Goal: Task Accomplishment & Management: Use online tool/utility

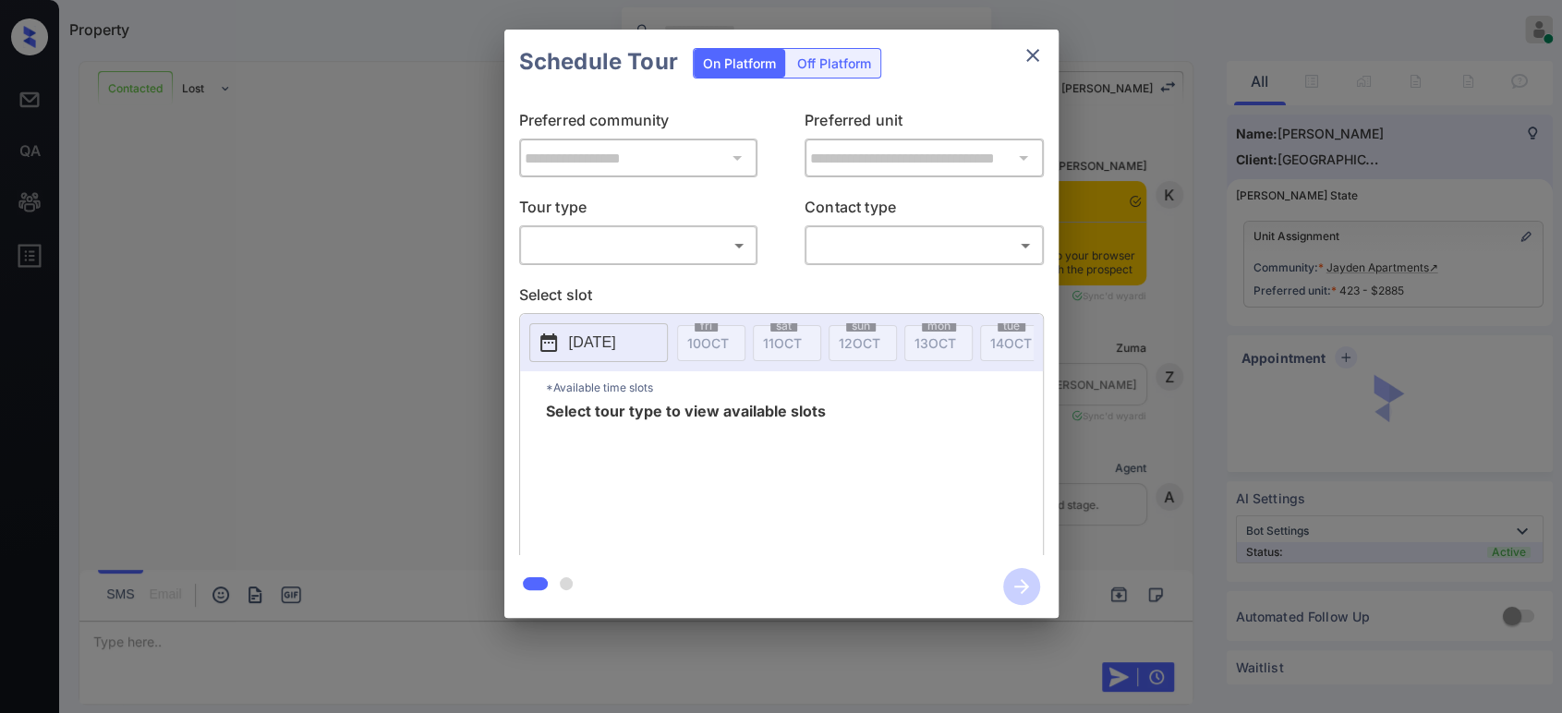
scroll to position [4385, 0]
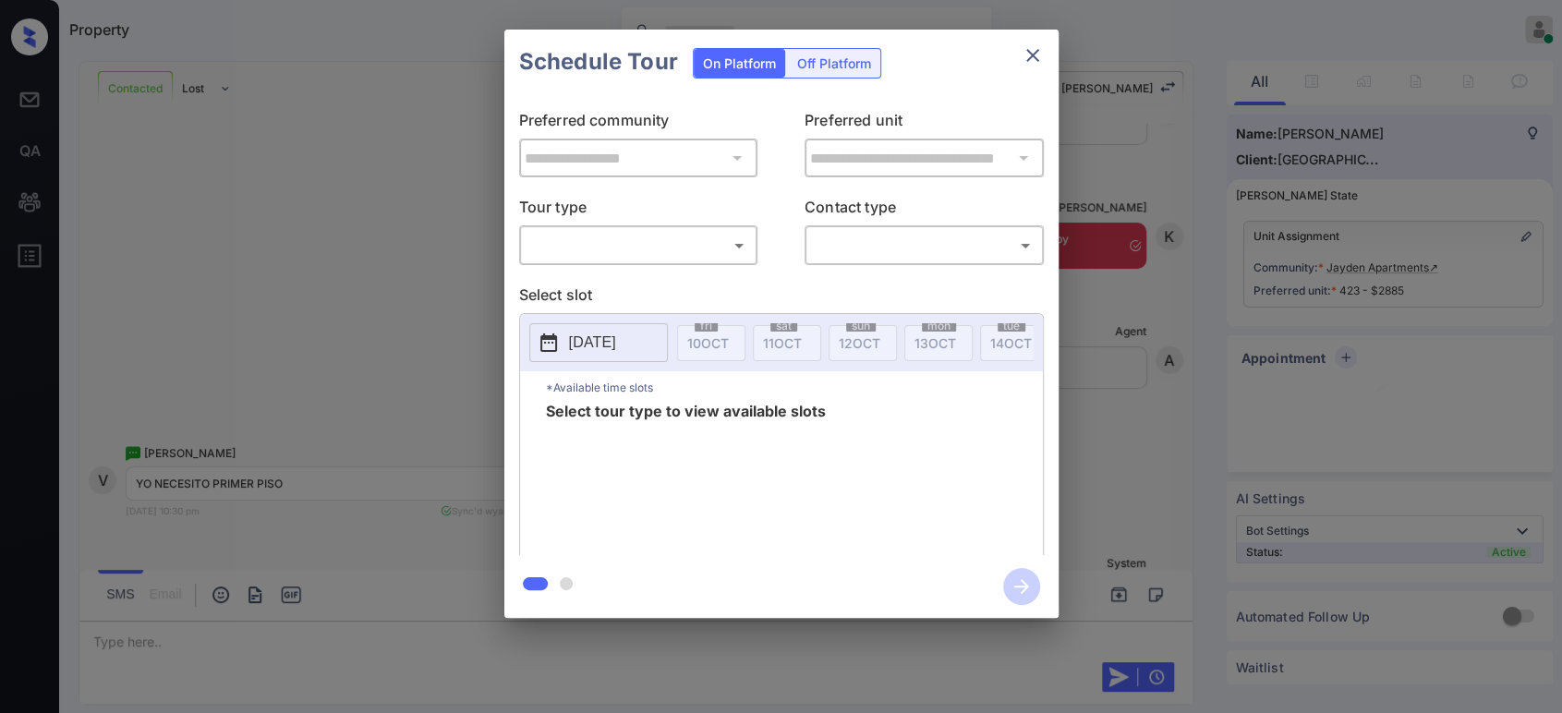
click at [629, 230] on body "Property Hope Jatap Online Set yourself offline Set yourself on break Profile S…" at bounding box center [781, 356] width 1562 height 713
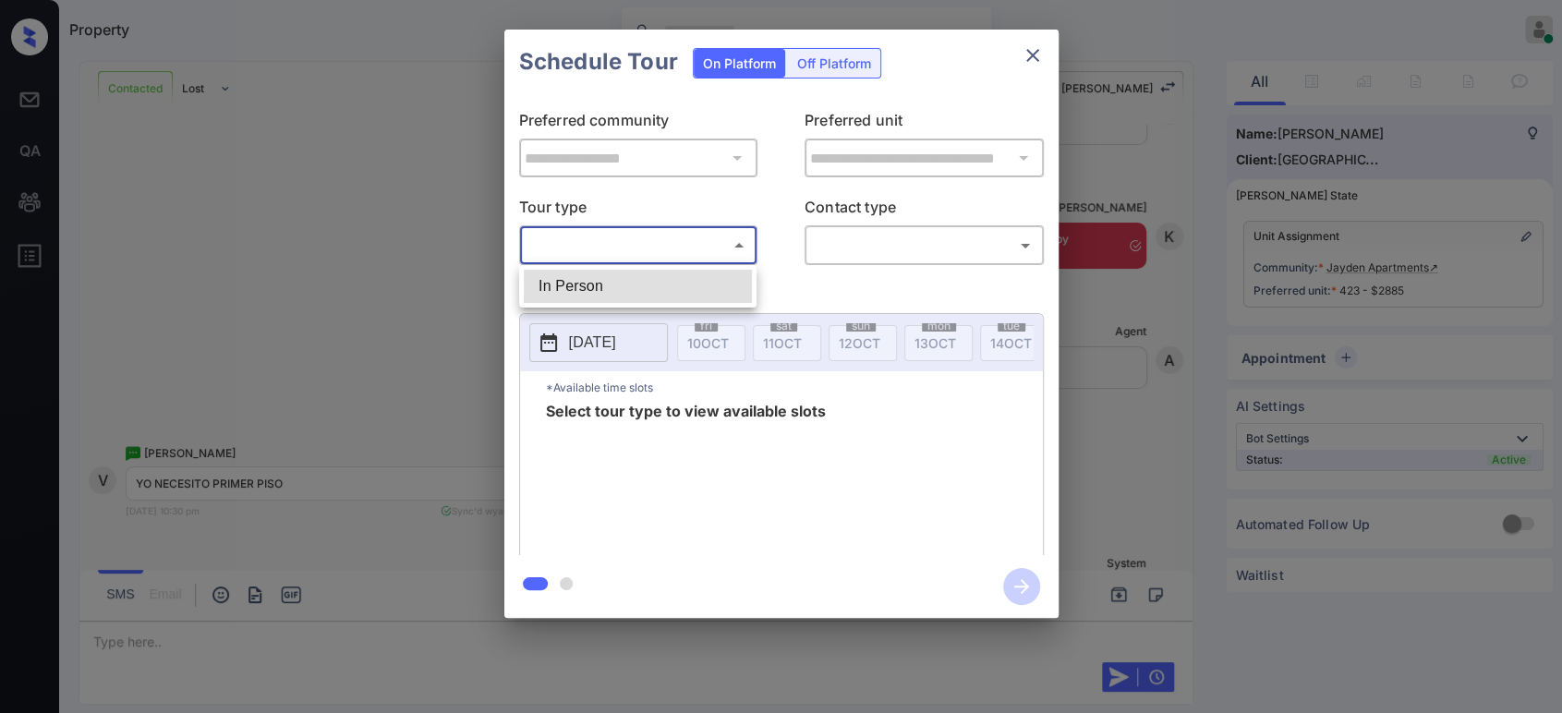
click at [606, 286] on li "In Person" at bounding box center [638, 286] width 228 height 33
type input "********"
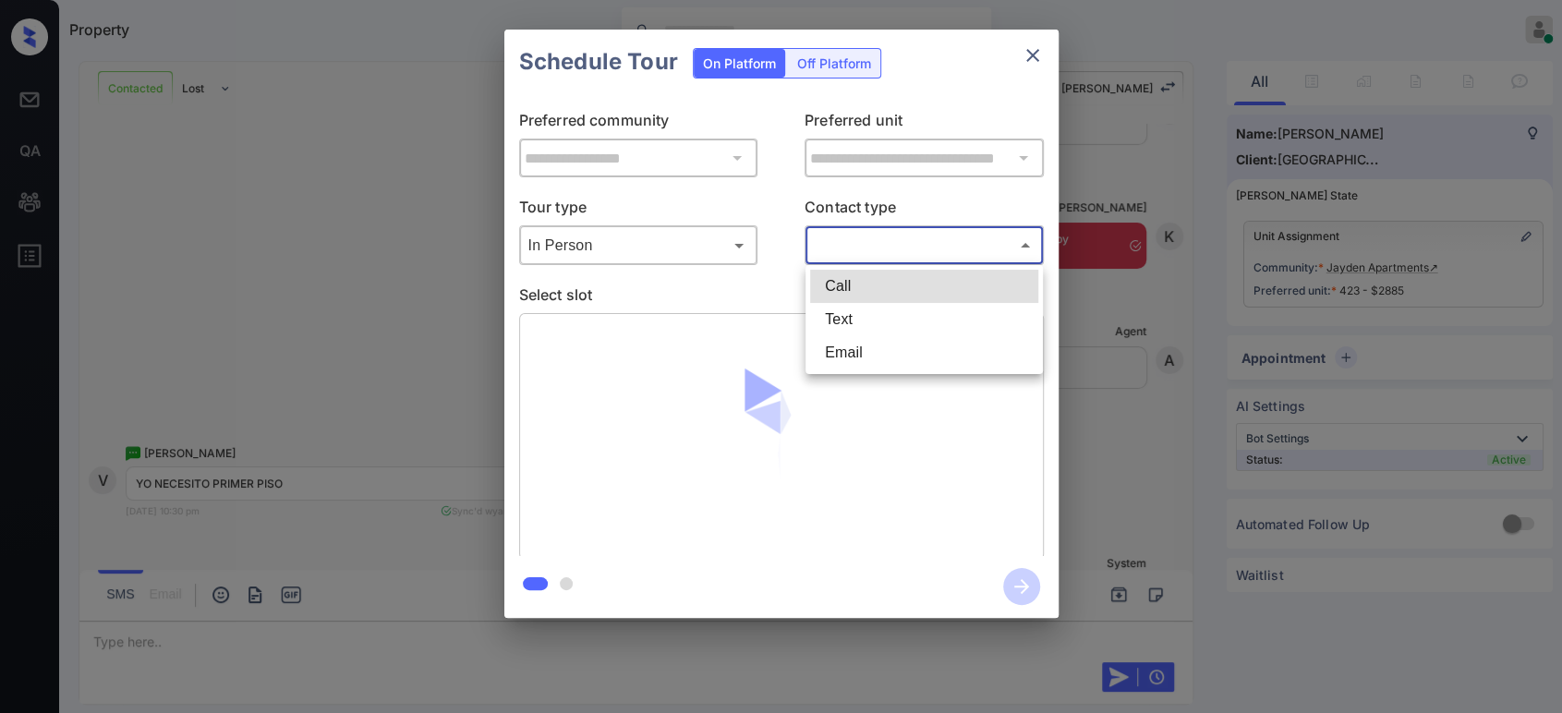
click at [924, 238] on body "Property Hope Jatap Online Set yourself offline Set yourself on break Profile S…" at bounding box center [781, 356] width 1562 height 713
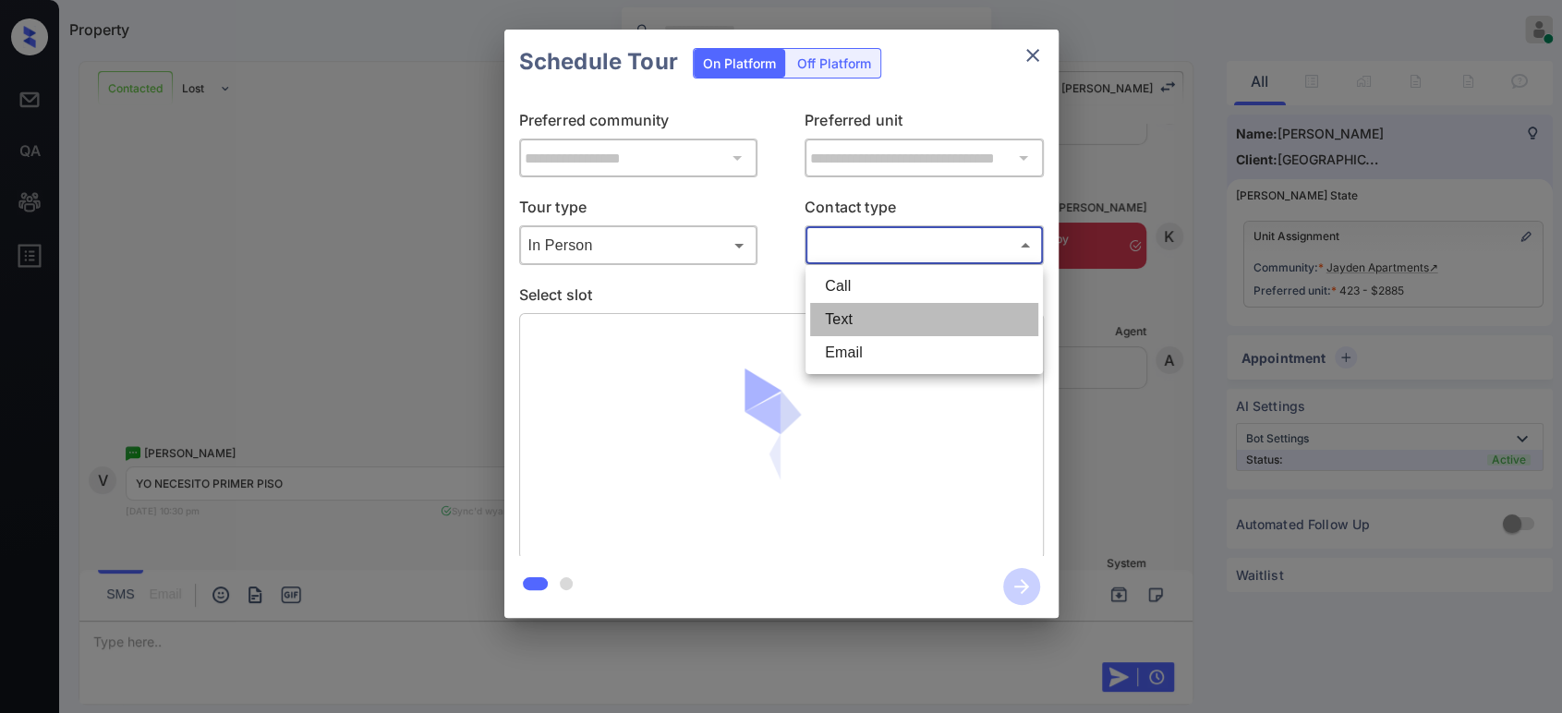
click at [884, 328] on li "Text" at bounding box center [924, 319] width 228 height 33
type input "****"
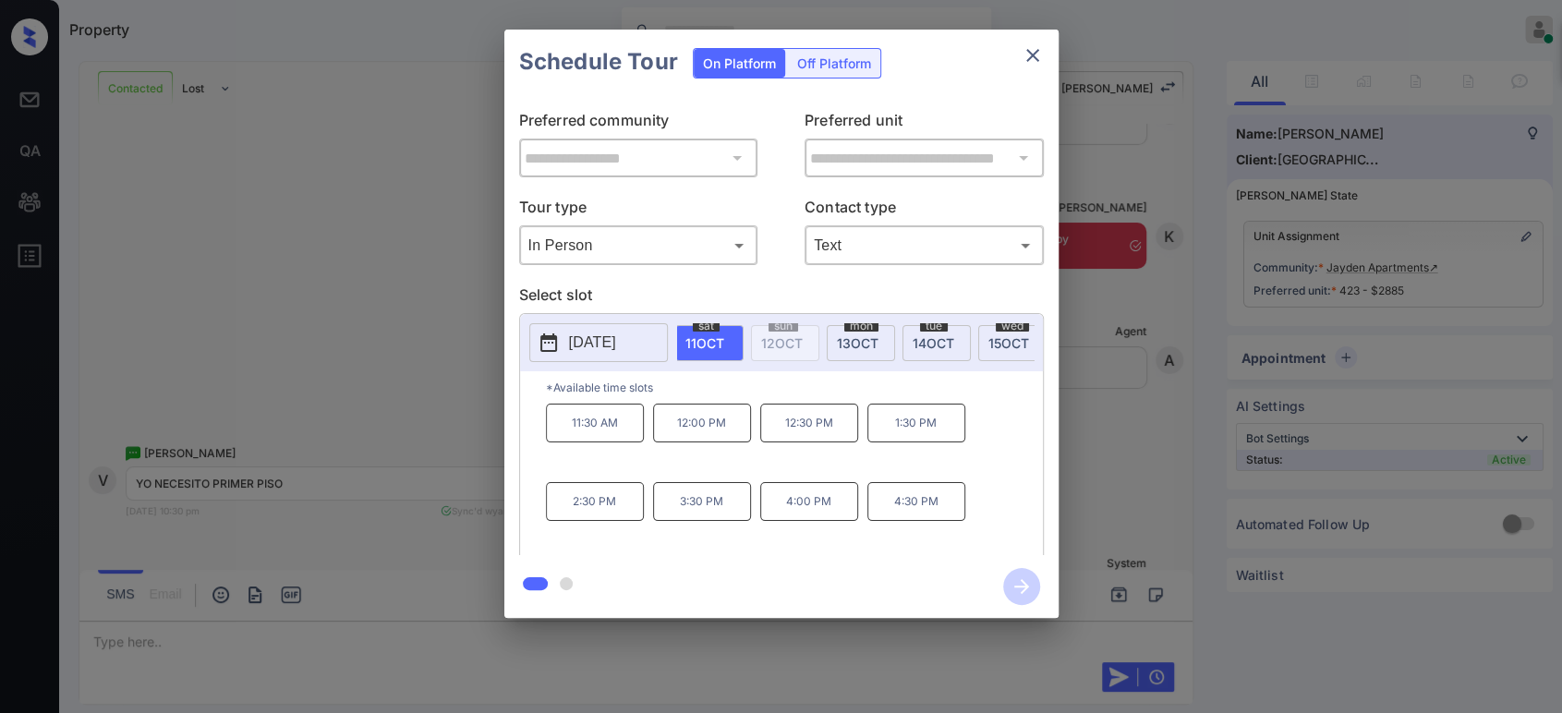
scroll to position [0, 81]
click at [990, 338] on span "15 OCT" at bounding box center [1005, 343] width 41 height 16
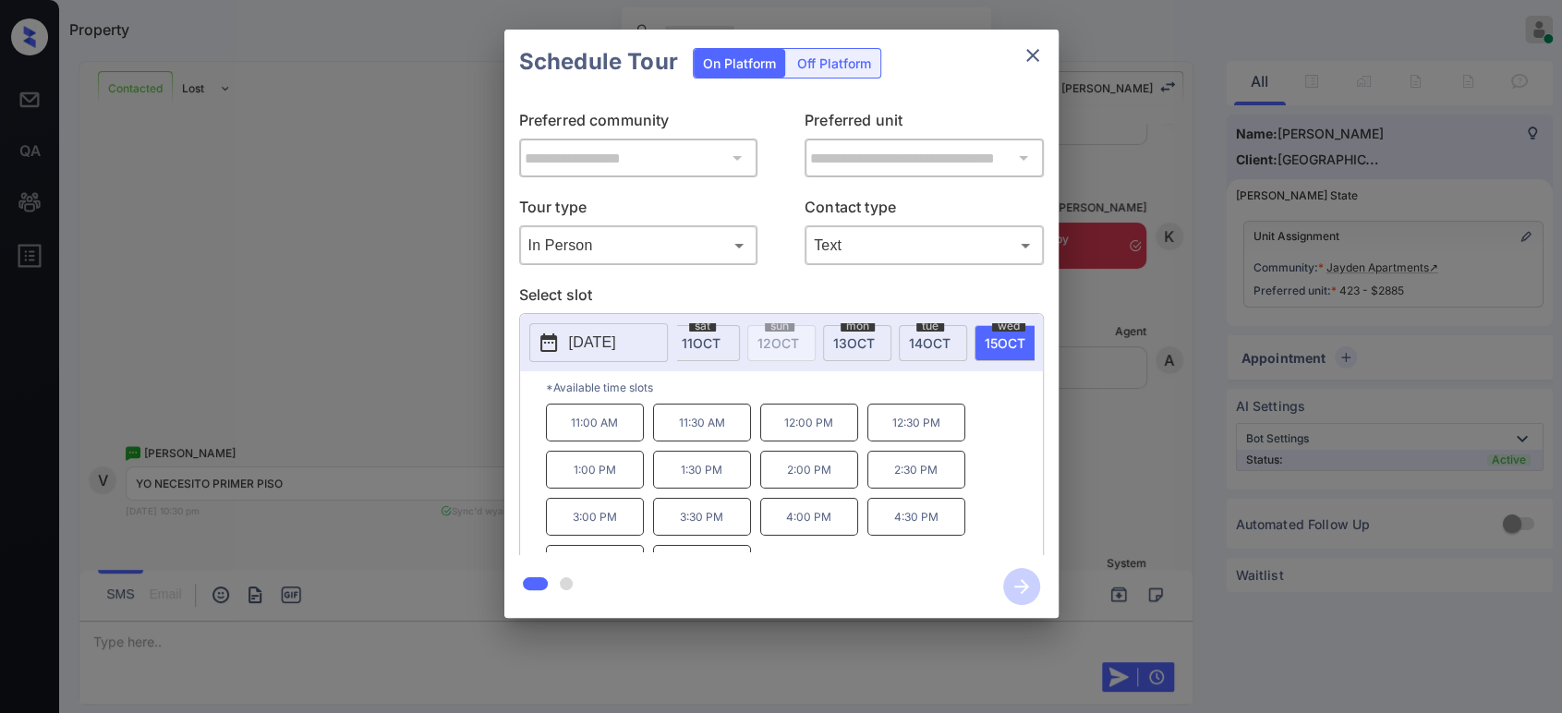
click at [913, 525] on p "4:30 PM" at bounding box center [916, 517] width 98 height 38
click at [1022, 586] on icon "button" at bounding box center [1021, 586] width 15 height 15
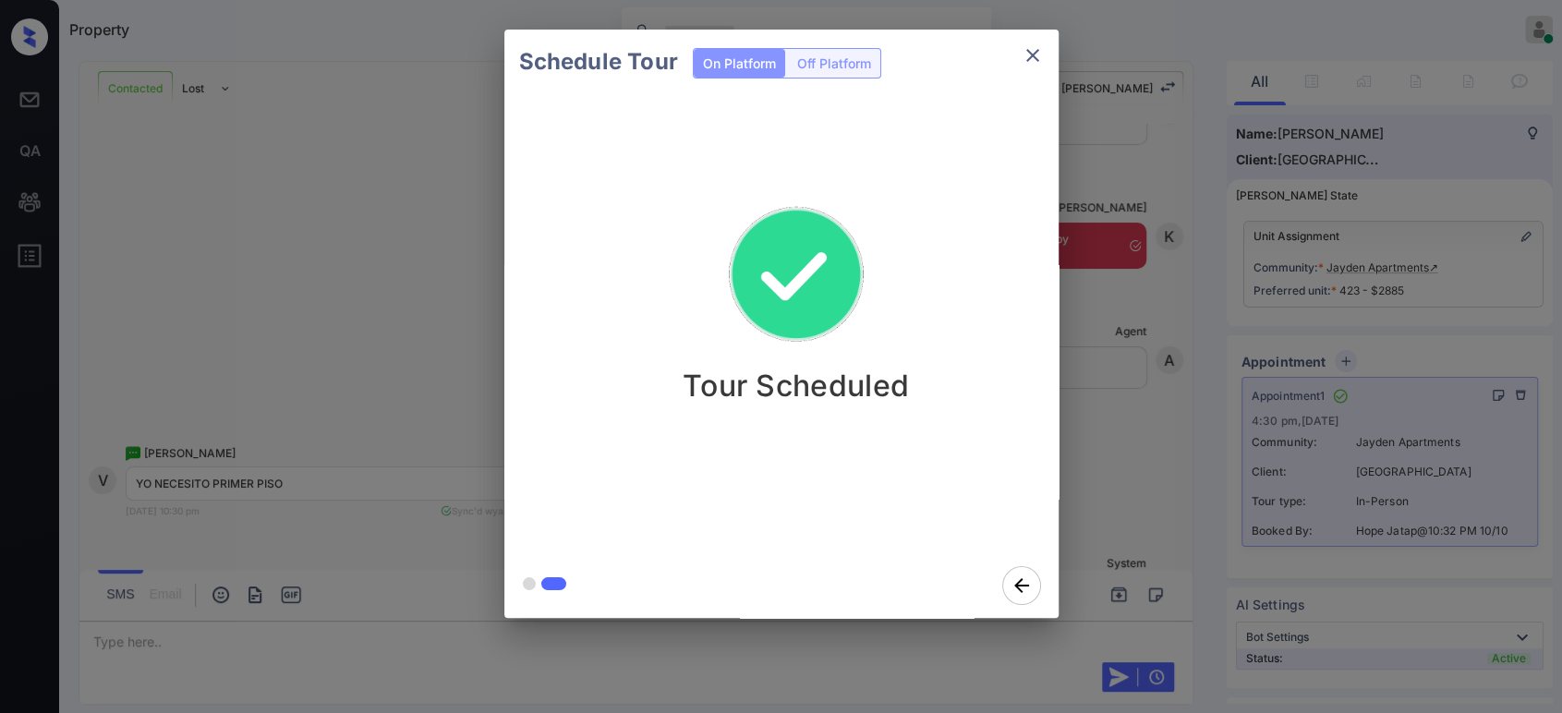
click at [1072, 301] on div "Schedule Tour On Platform Off Platform Tour Scheduled" at bounding box center [781, 323] width 1562 height 647
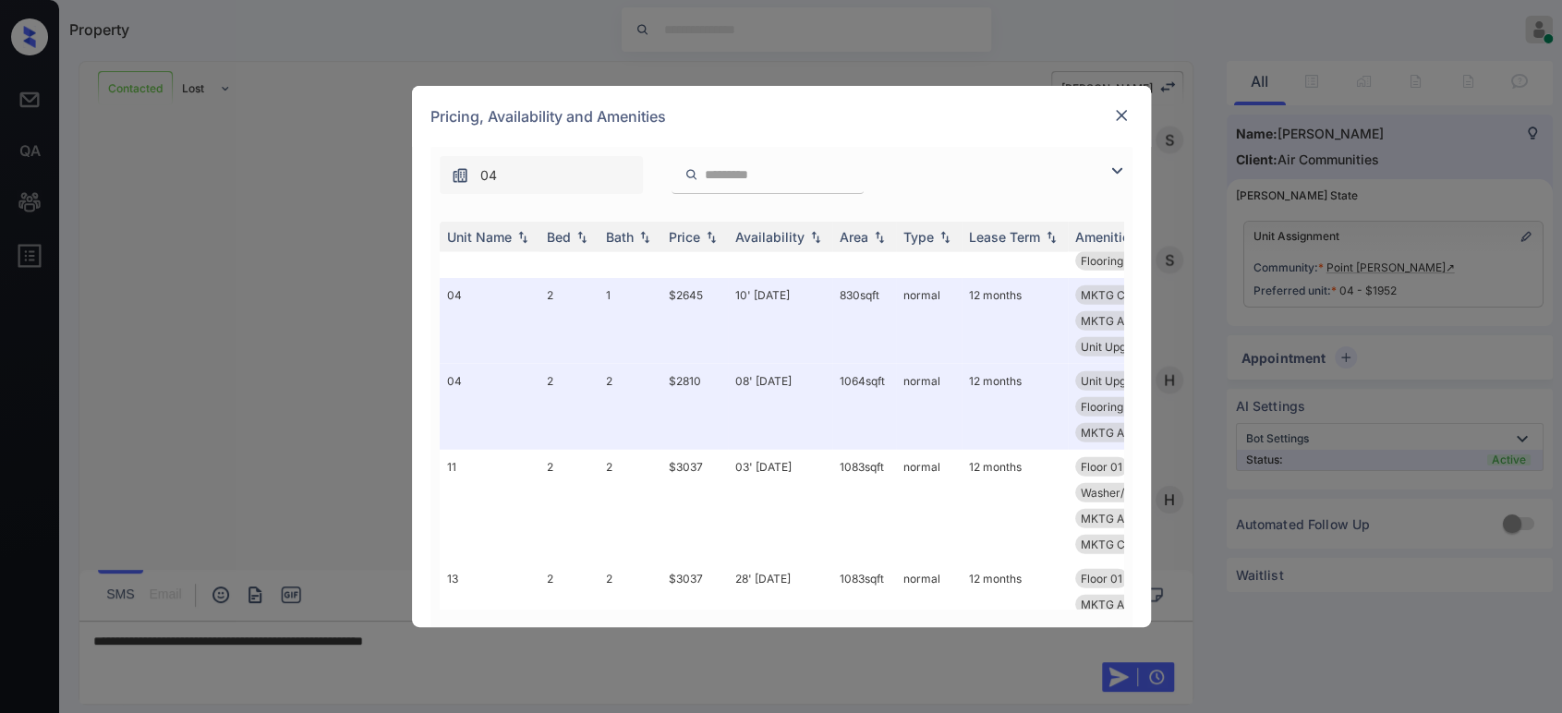
scroll to position [3198, 0]
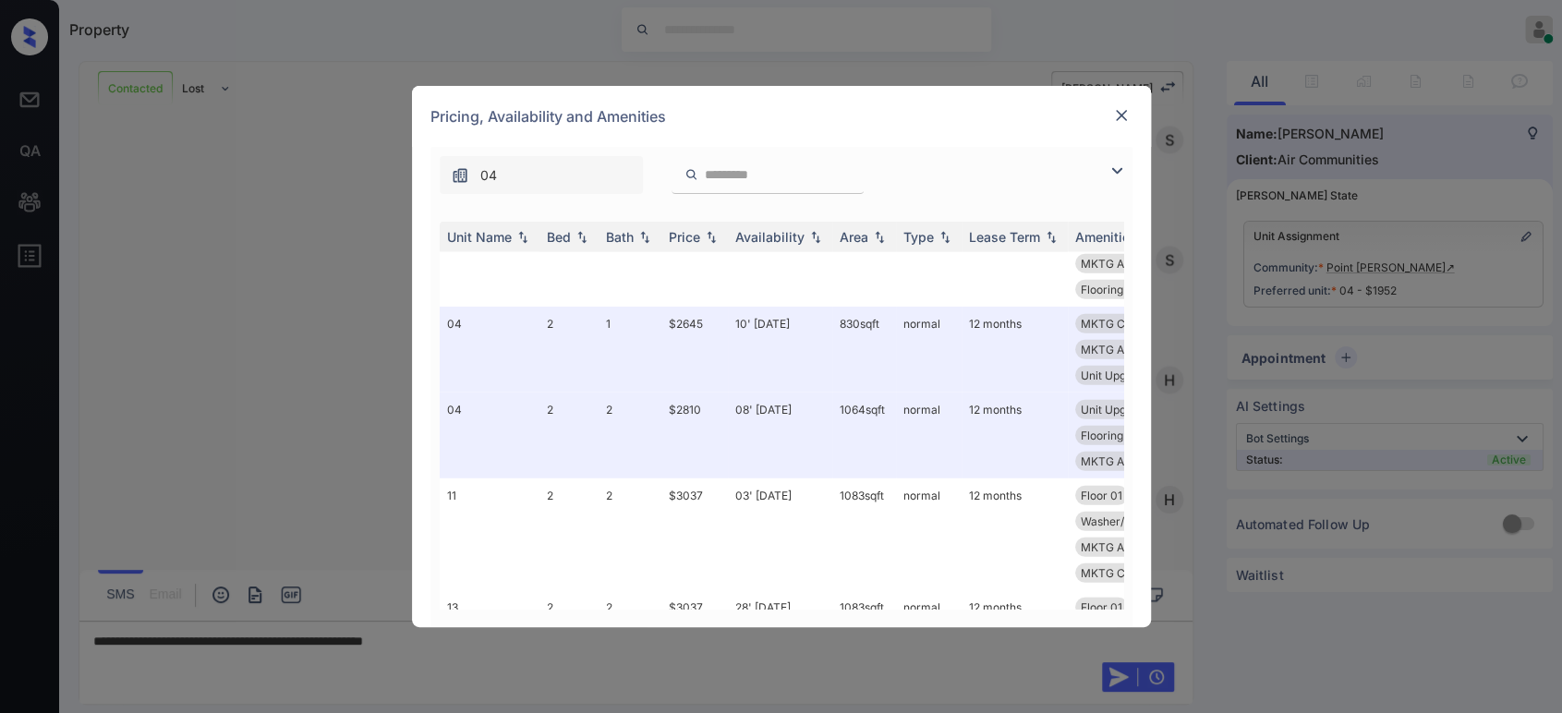
click at [294, 412] on div "**********" at bounding box center [781, 356] width 1562 height 713
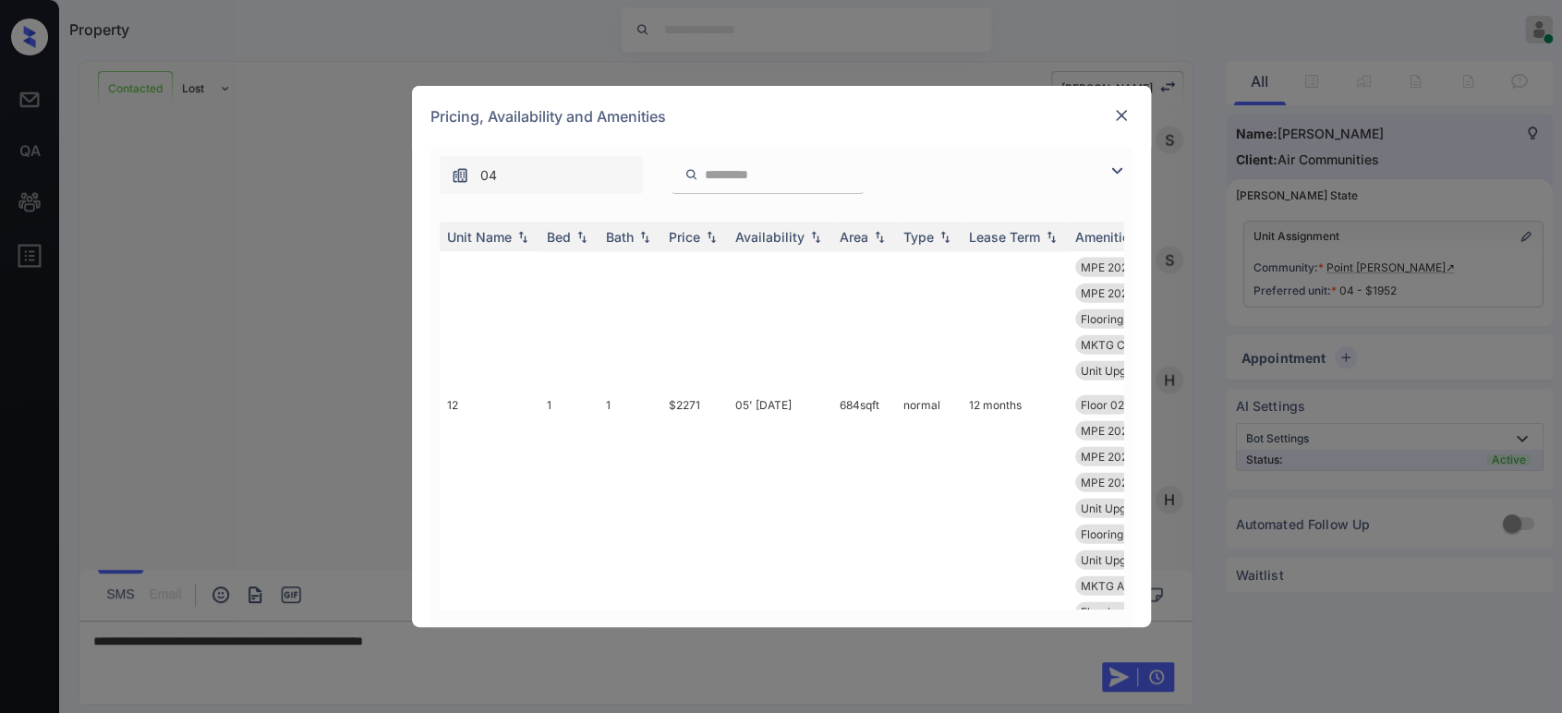
scroll to position [2857, 0]
click at [1113, 115] on img at bounding box center [1121, 115] width 18 height 18
